Goal: Find specific page/section: Find specific page/section

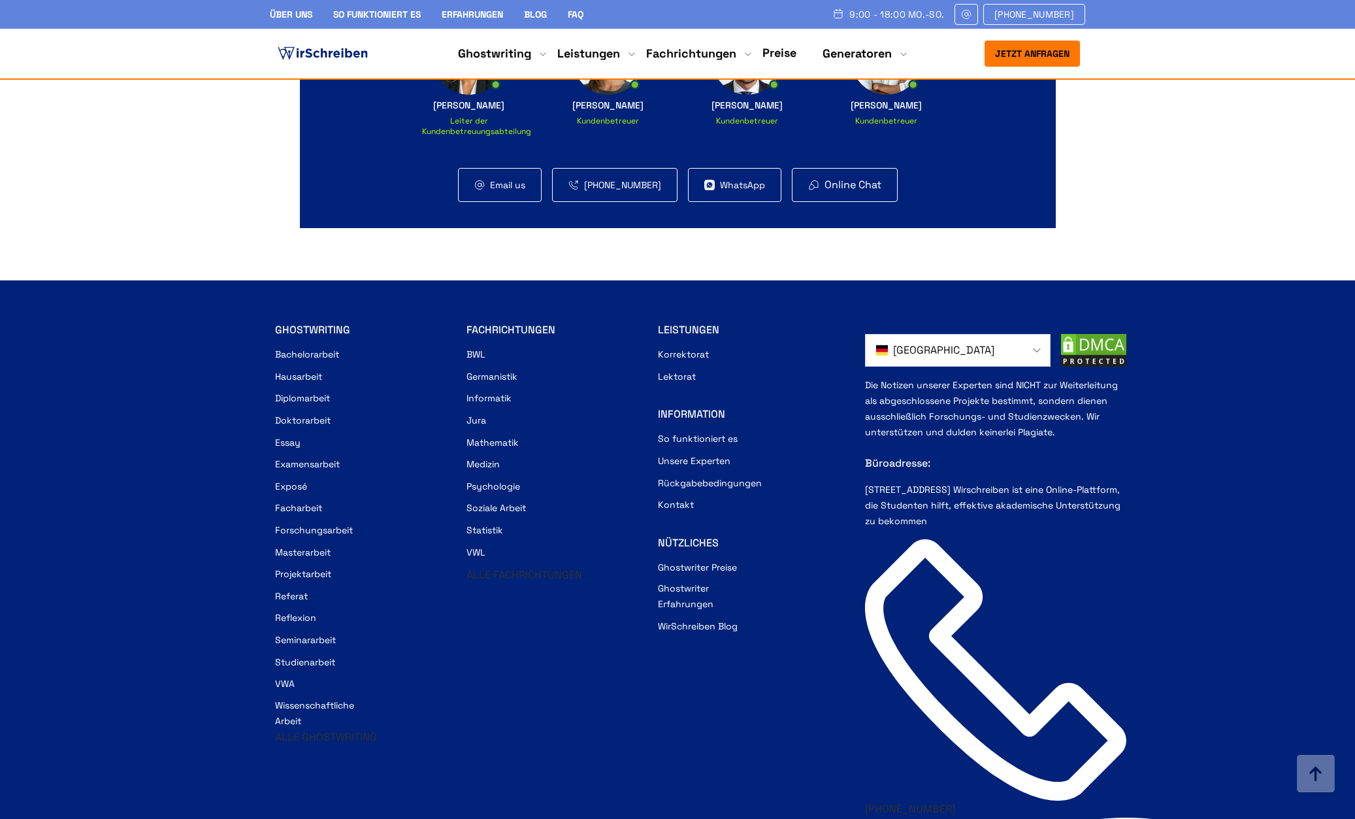
scroll to position [8752, 0]
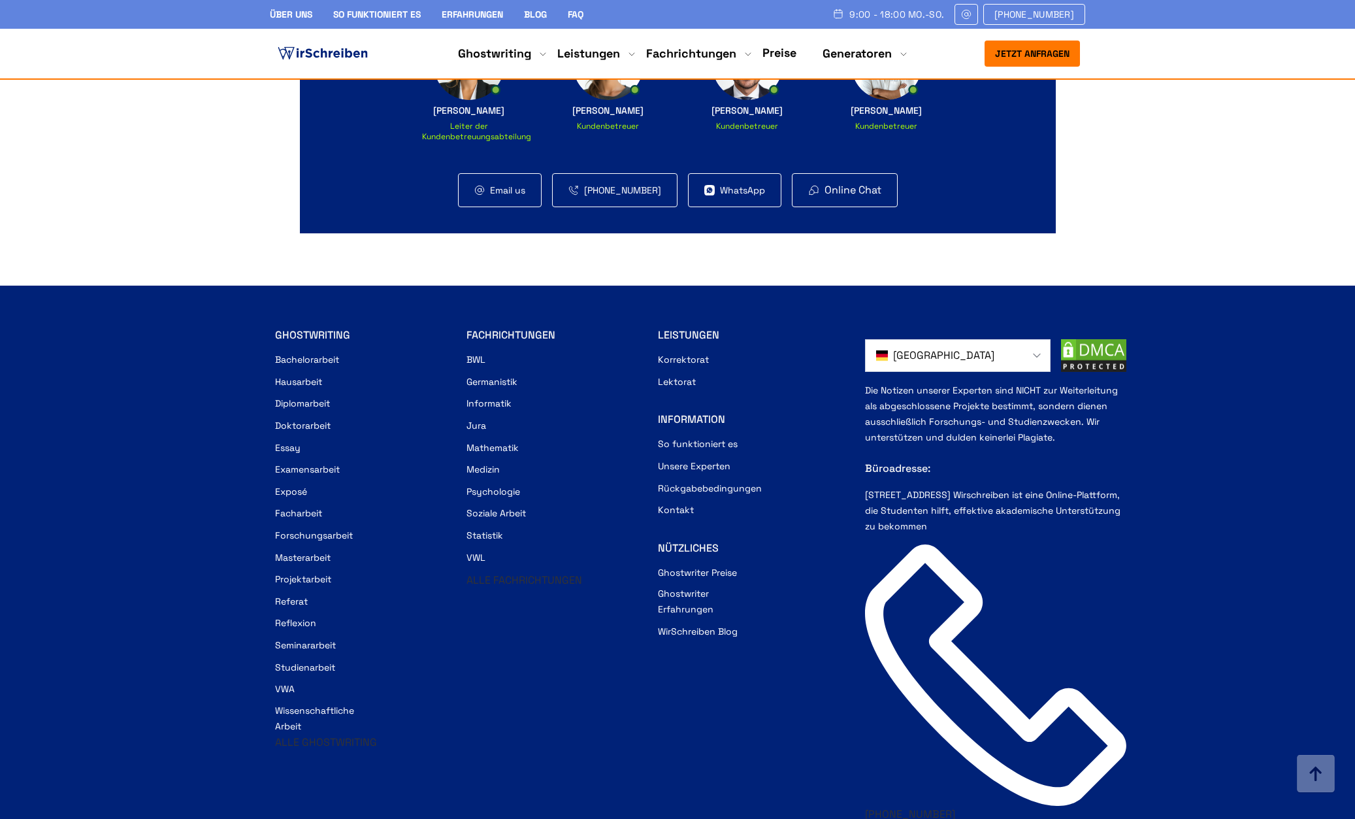
click at [951, 348] on span "[GEOGRAPHIC_DATA]" at bounding box center [943, 356] width 101 height 16
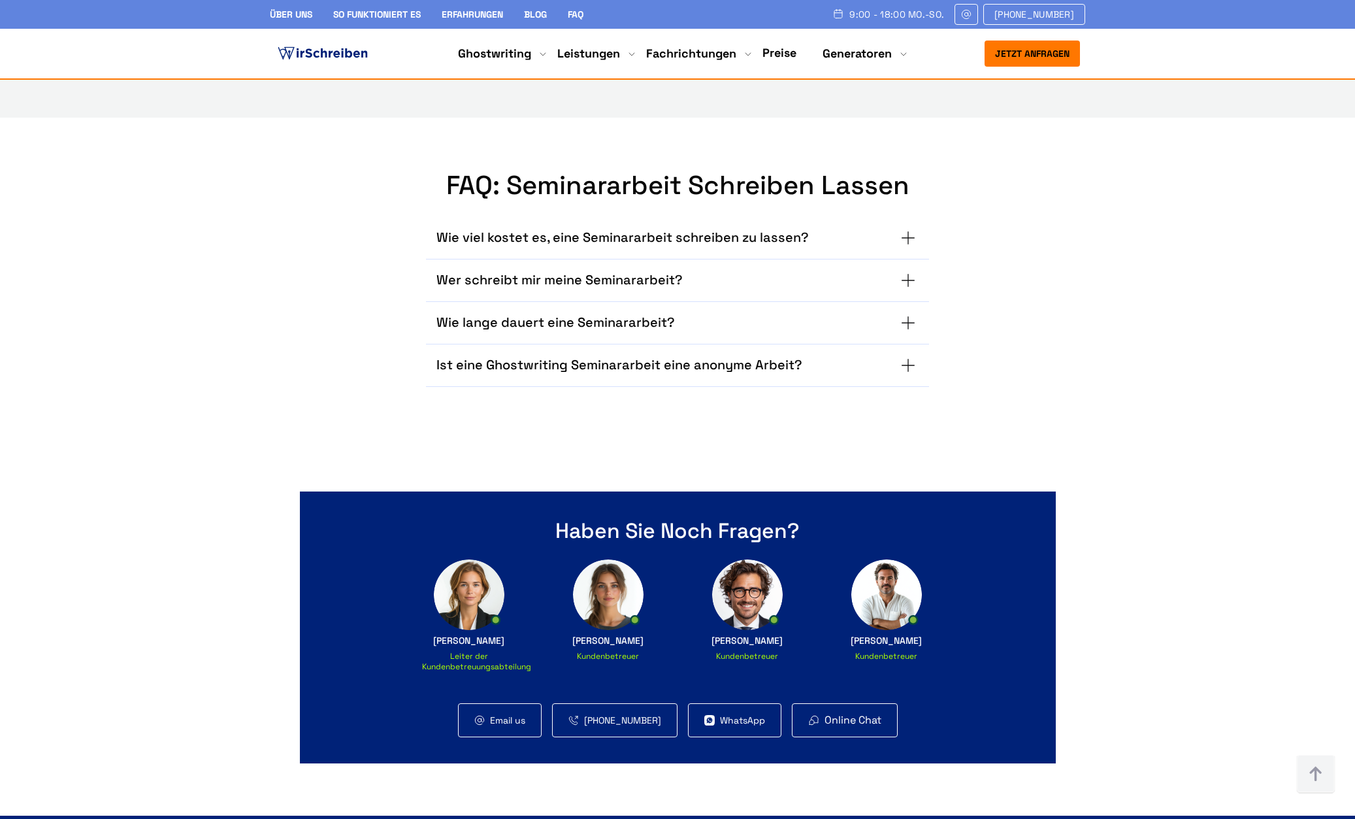
scroll to position [8650, 0]
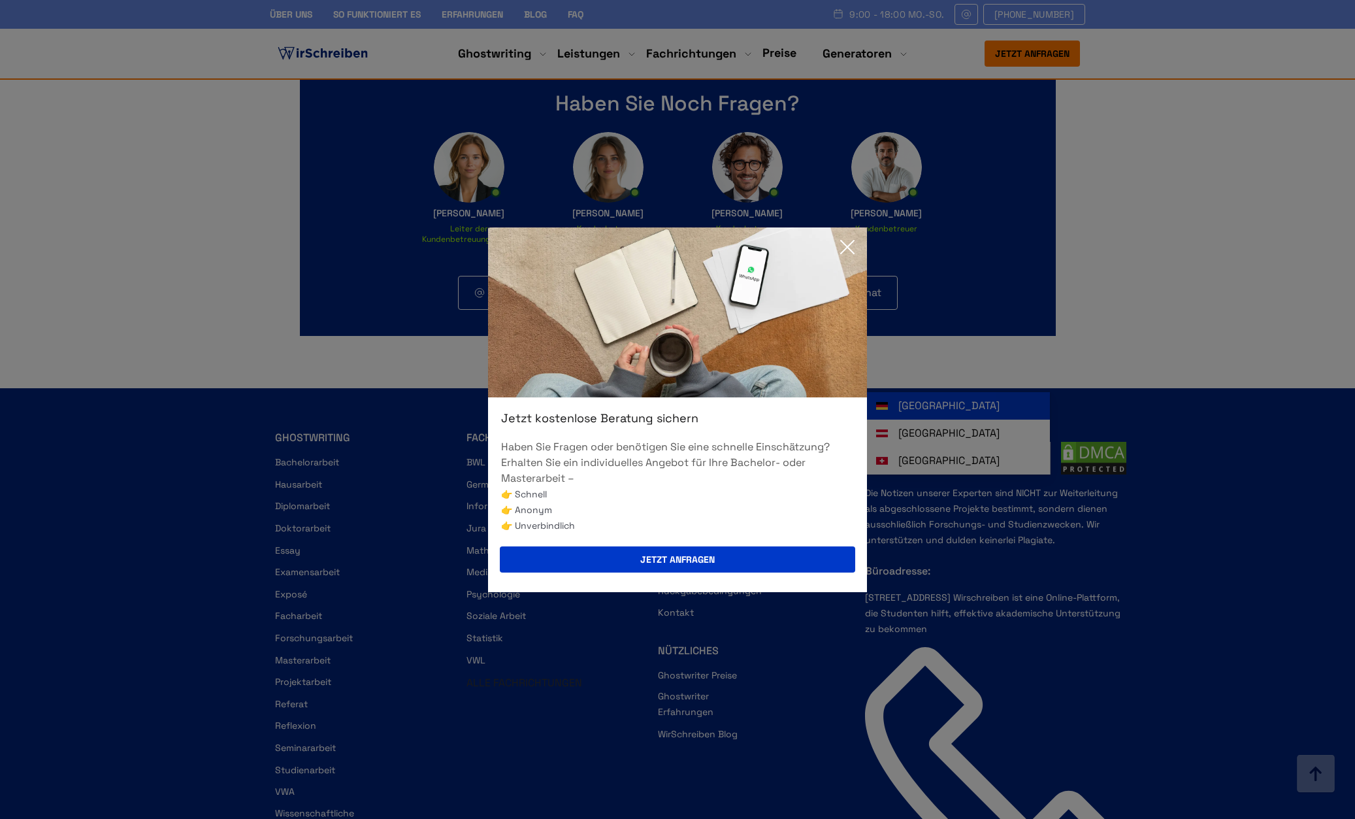
click at [850, 252] on icon at bounding box center [848, 247] width 26 height 26
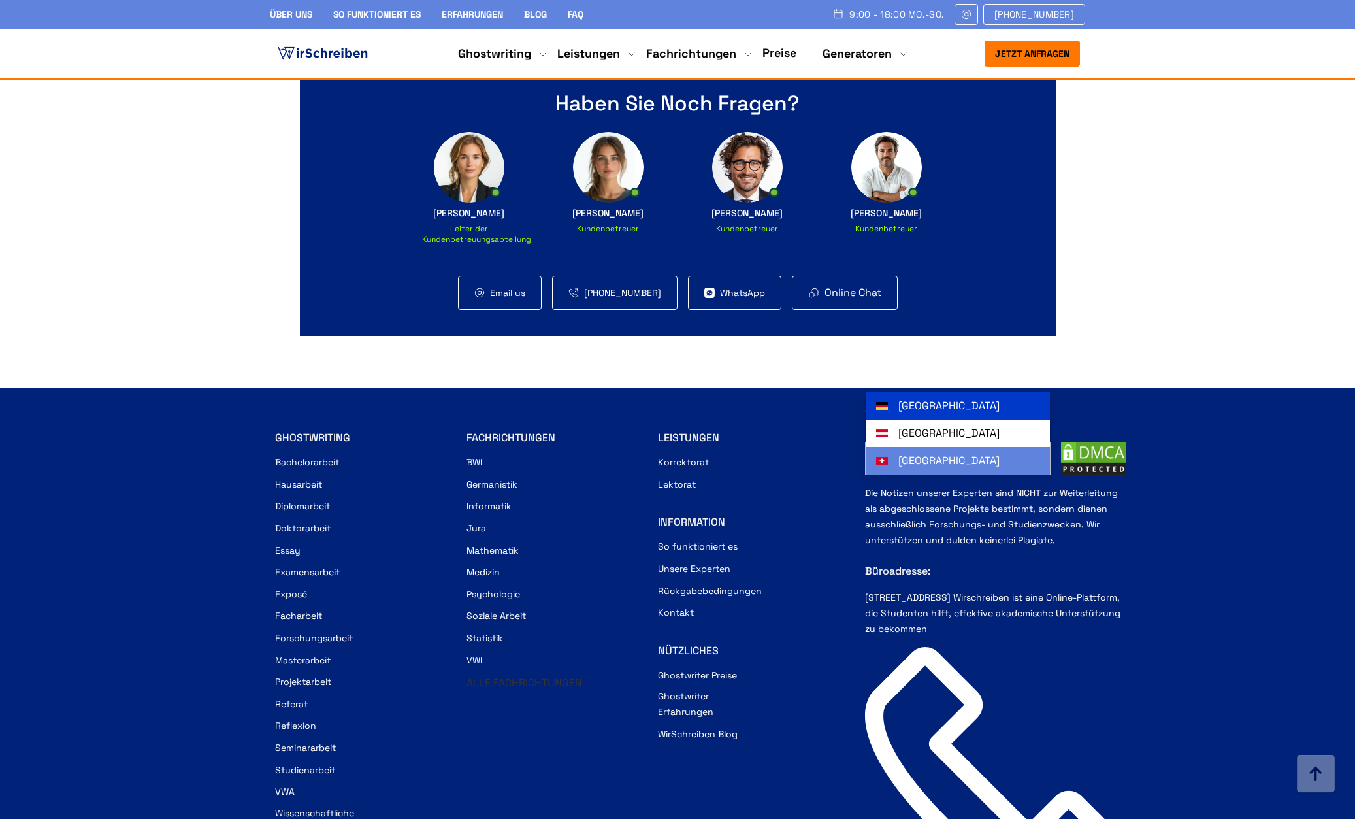
click at [923, 447] on link "[GEOGRAPHIC_DATA]" at bounding box center [958, 460] width 184 height 27
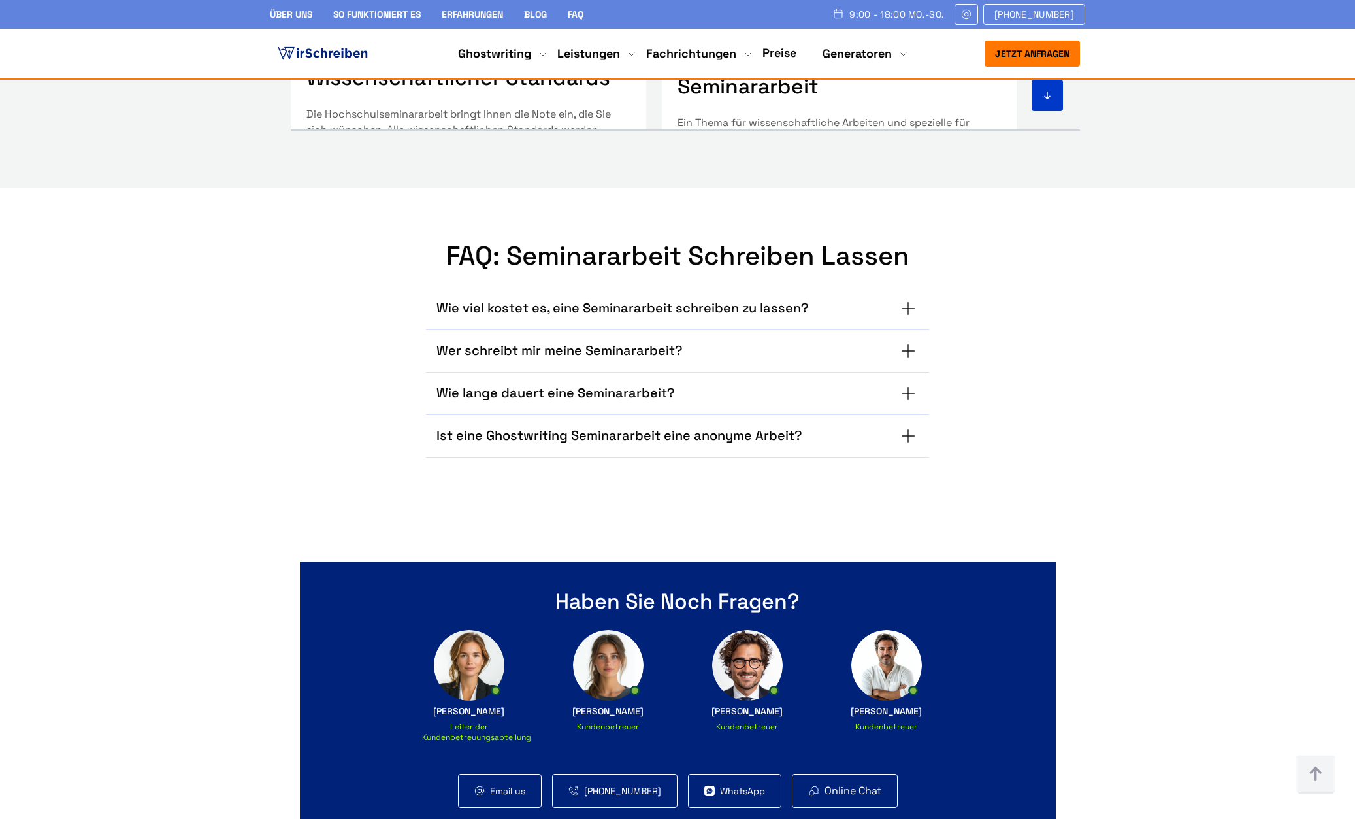
scroll to position [8145, 0]
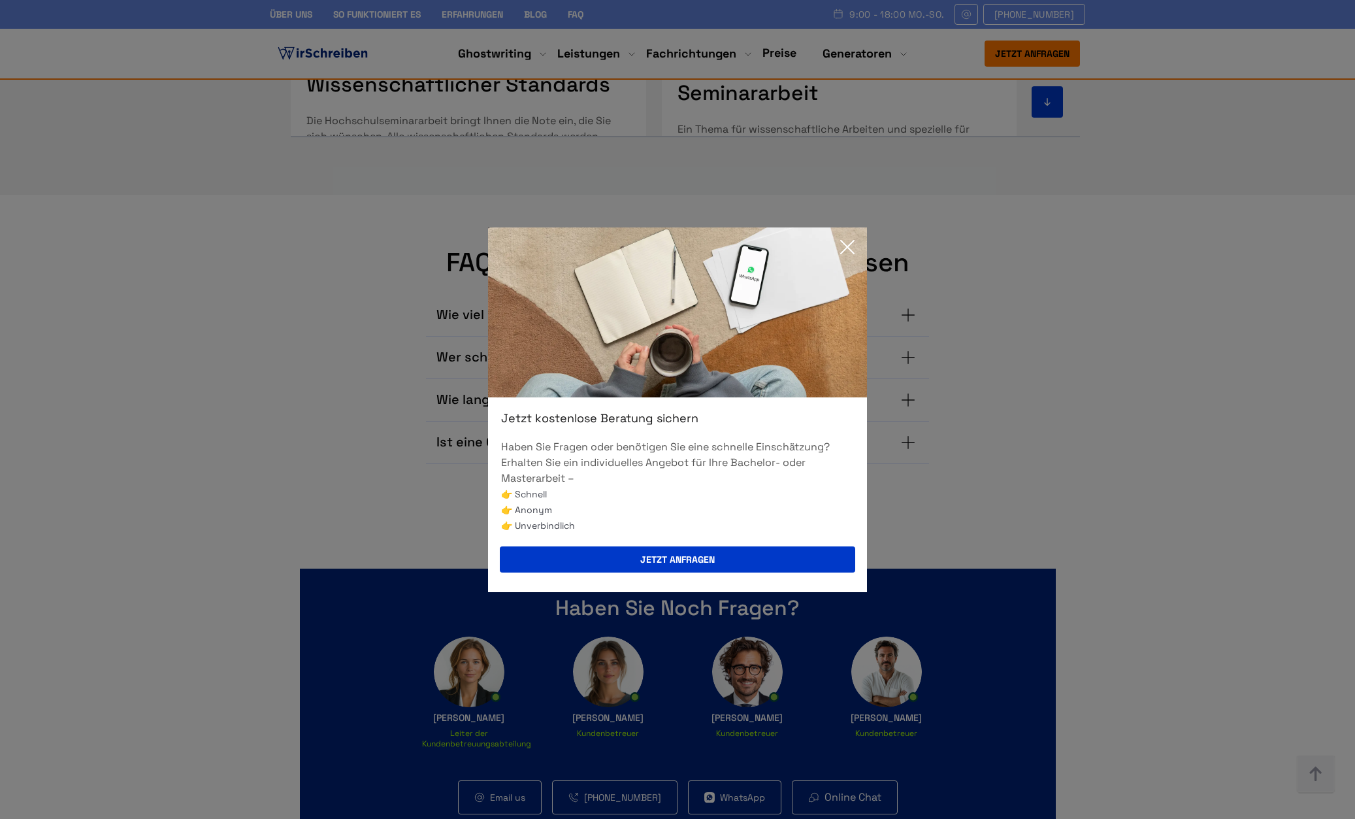
click at [855, 248] on icon at bounding box center [848, 247] width 26 height 26
